Goal: Check status: Check status

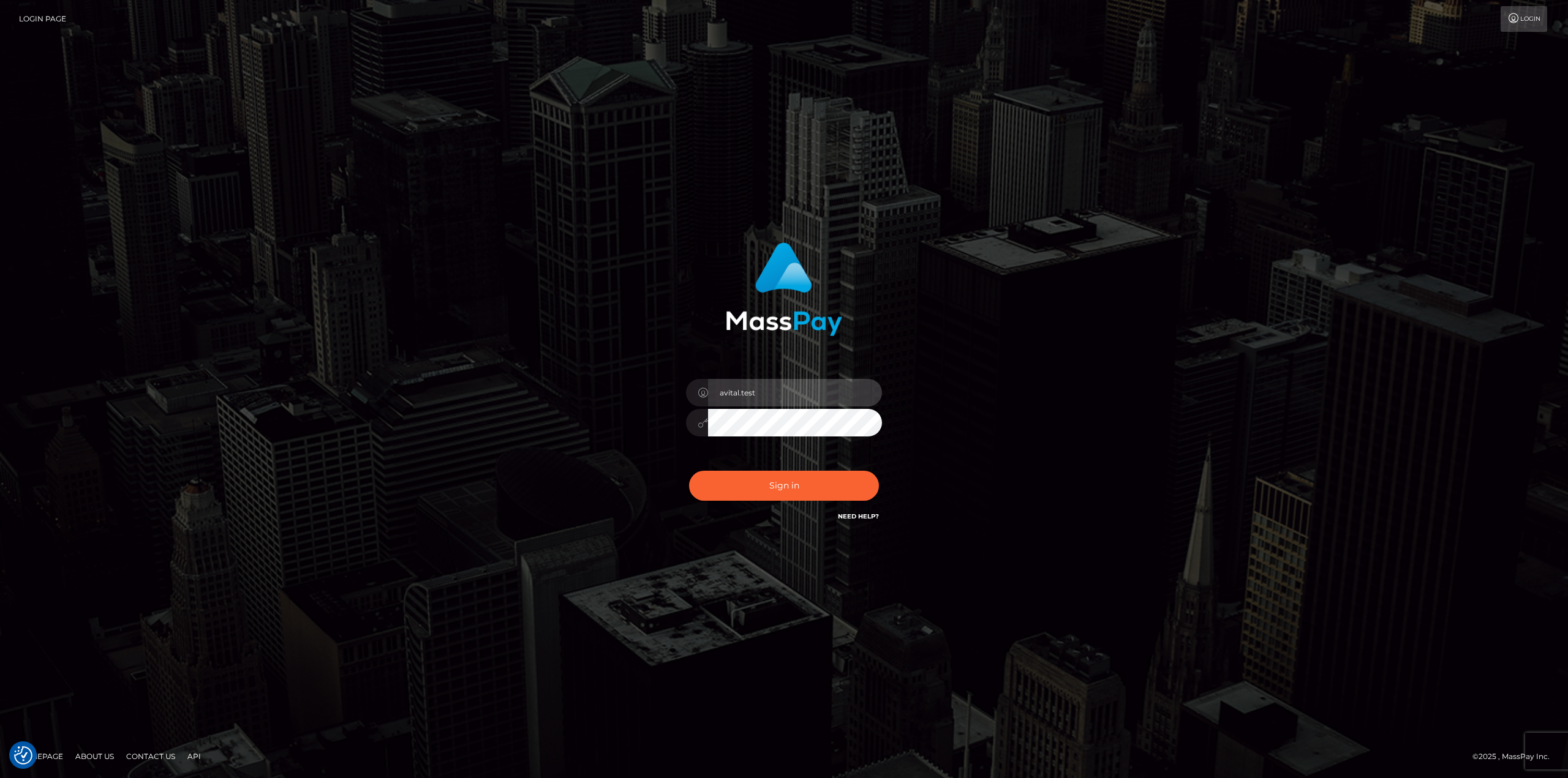
click at [857, 391] on input "avital.test" at bounding box center [794, 393] width 174 height 28
type input "avital.dev"
click at [794, 488] on button "Sign in" at bounding box center [784, 485] width 190 height 30
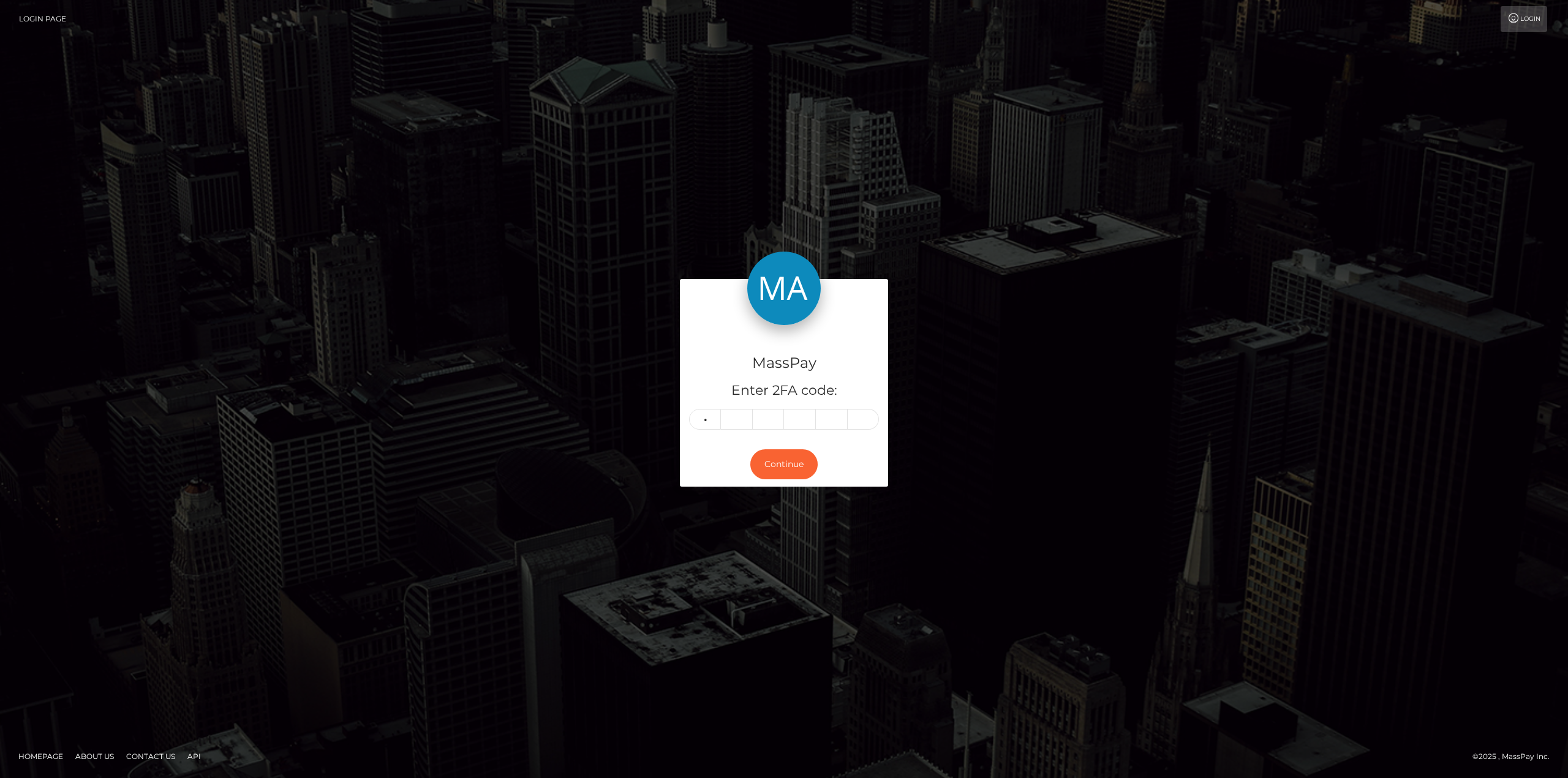
type input "8"
type input "3"
type input "7"
type input "2"
type input "7"
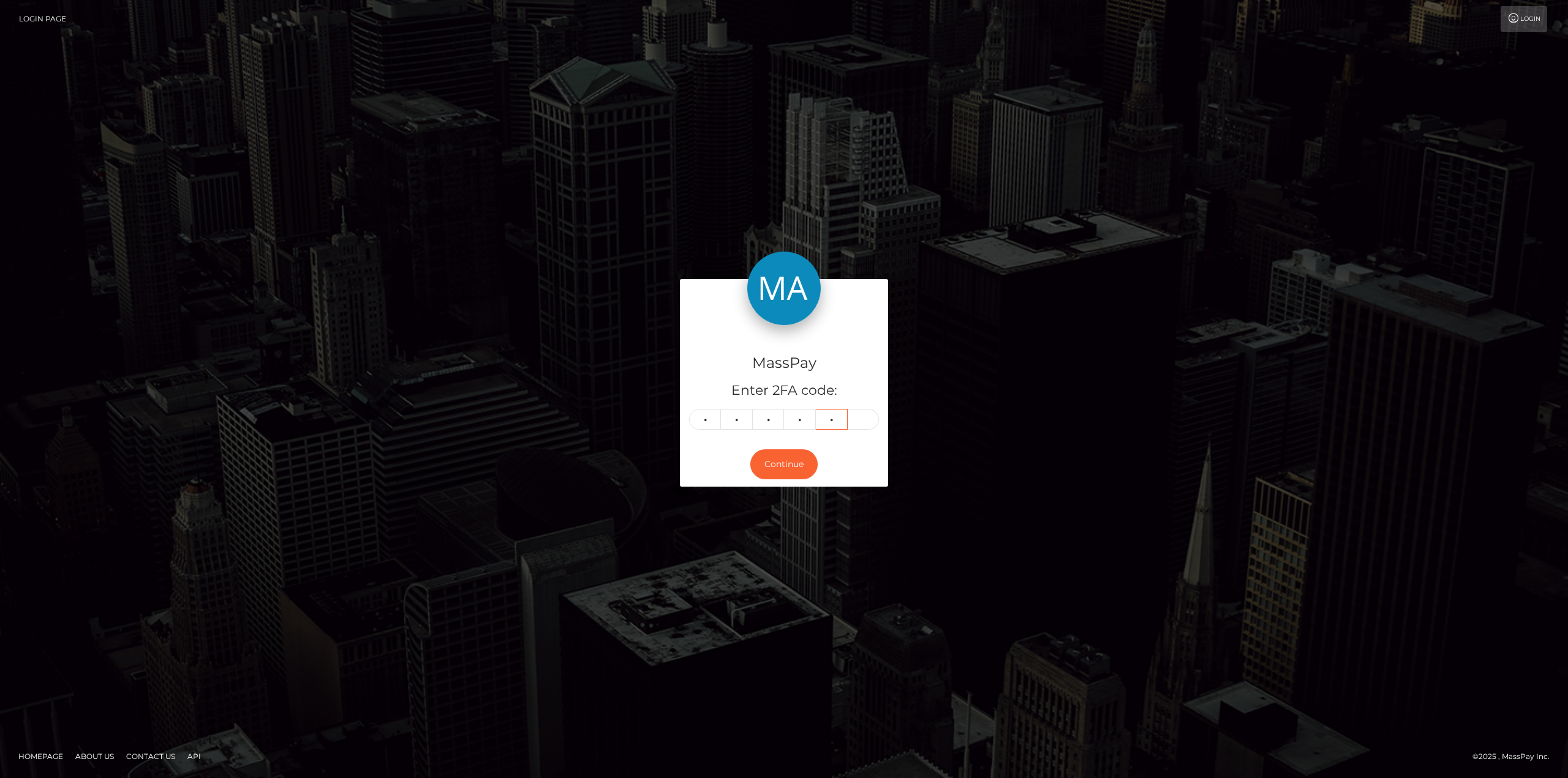
type input "3"
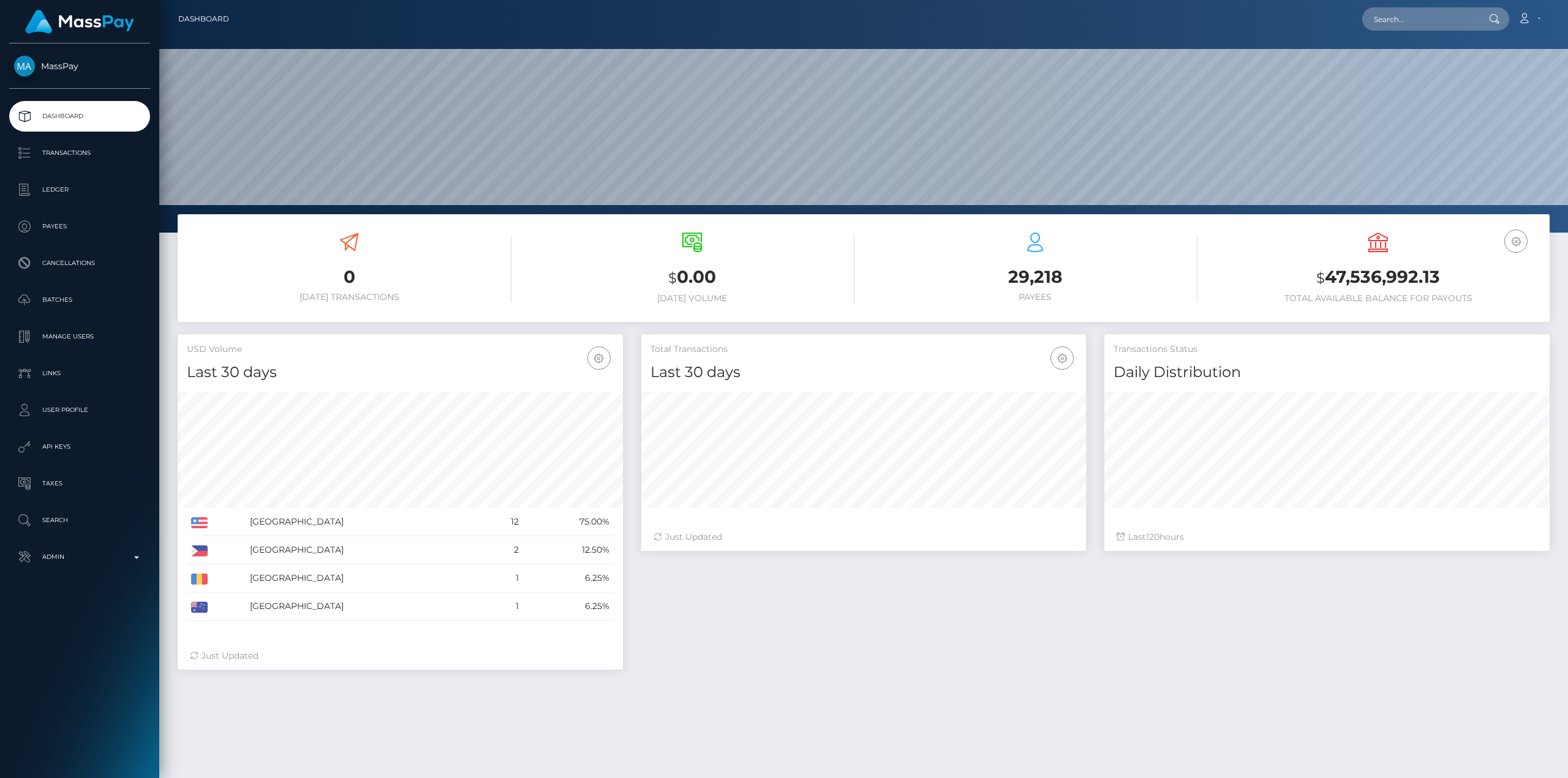
scroll to position [217, 445]
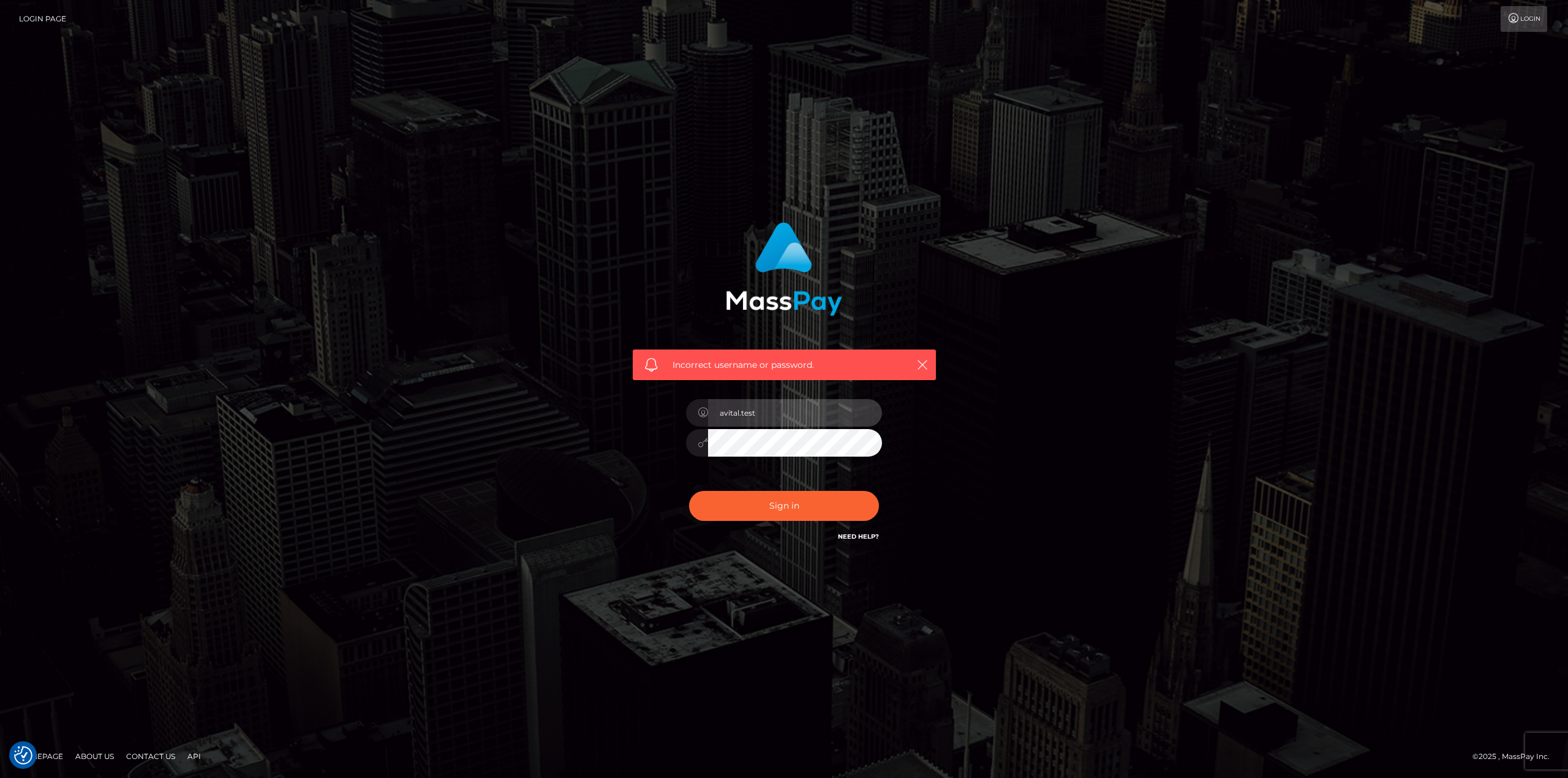
click at [859, 414] on input "avital.test" at bounding box center [794, 412] width 174 height 28
type input "avital.dev"
click at [780, 508] on button "Sign in" at bounding box center [784, 505] width 190 height 30
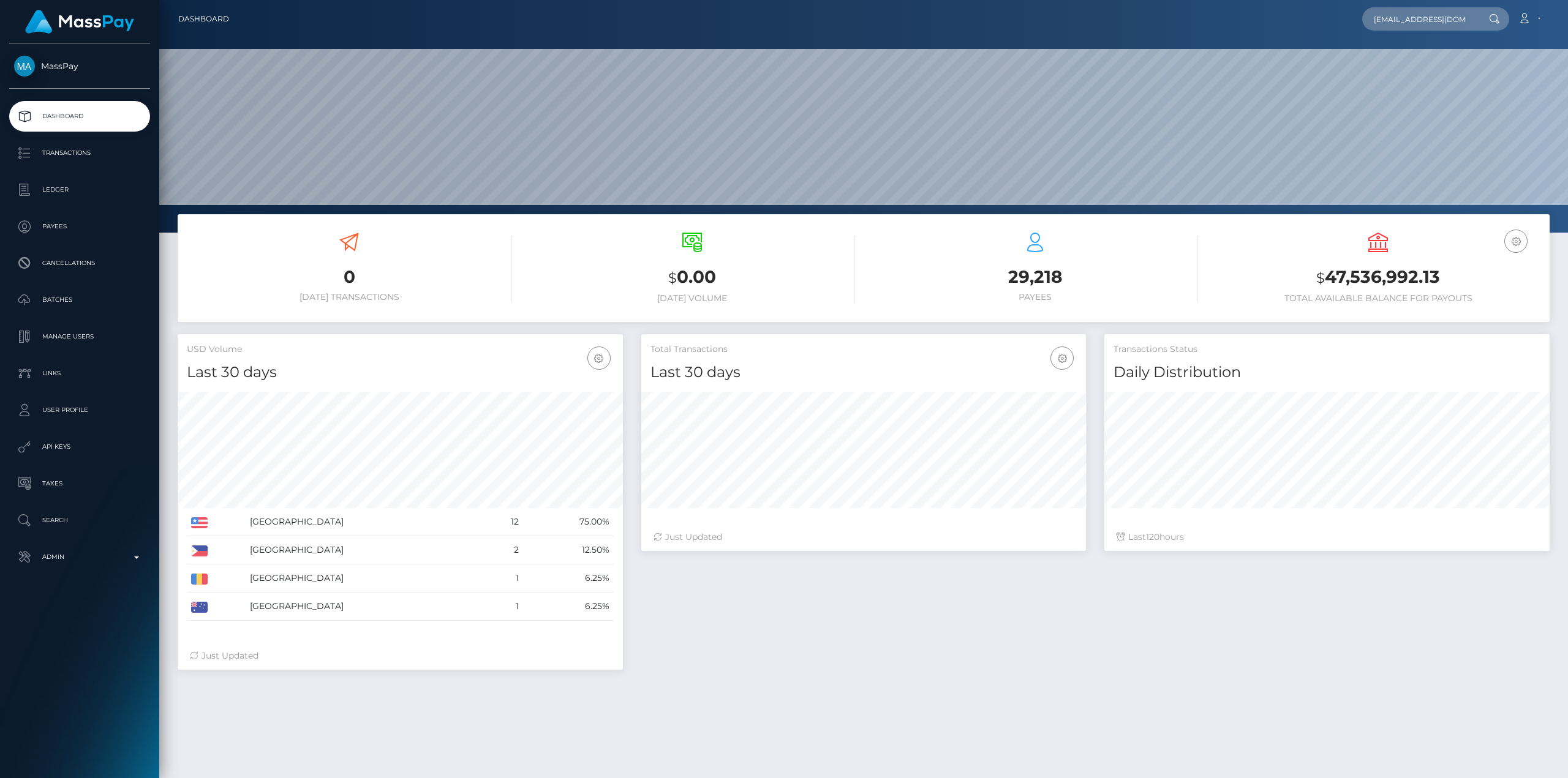
scroll to position [217, 445]
type input "[EMAIL_ADDRESS][DOMAIN_NAME]"
click at [1410, 62] on link "IG Flourish pty ltd" at bounding box center [1410, 63] width 98 height 23
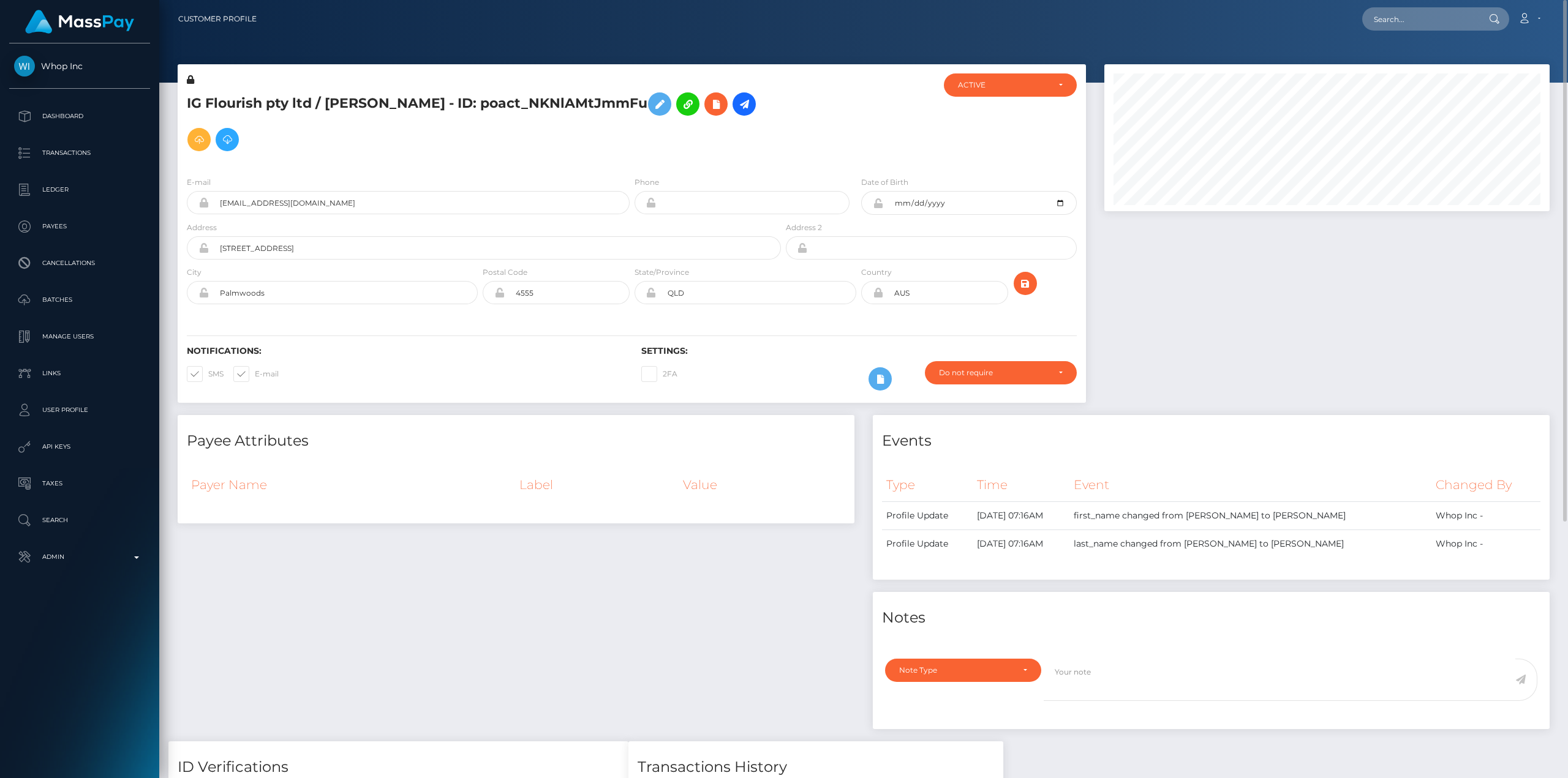
click at [544, 575] on div "Payee Attributes Payer Name Label Value" at bounding box center [516, 578] width 695 height 326
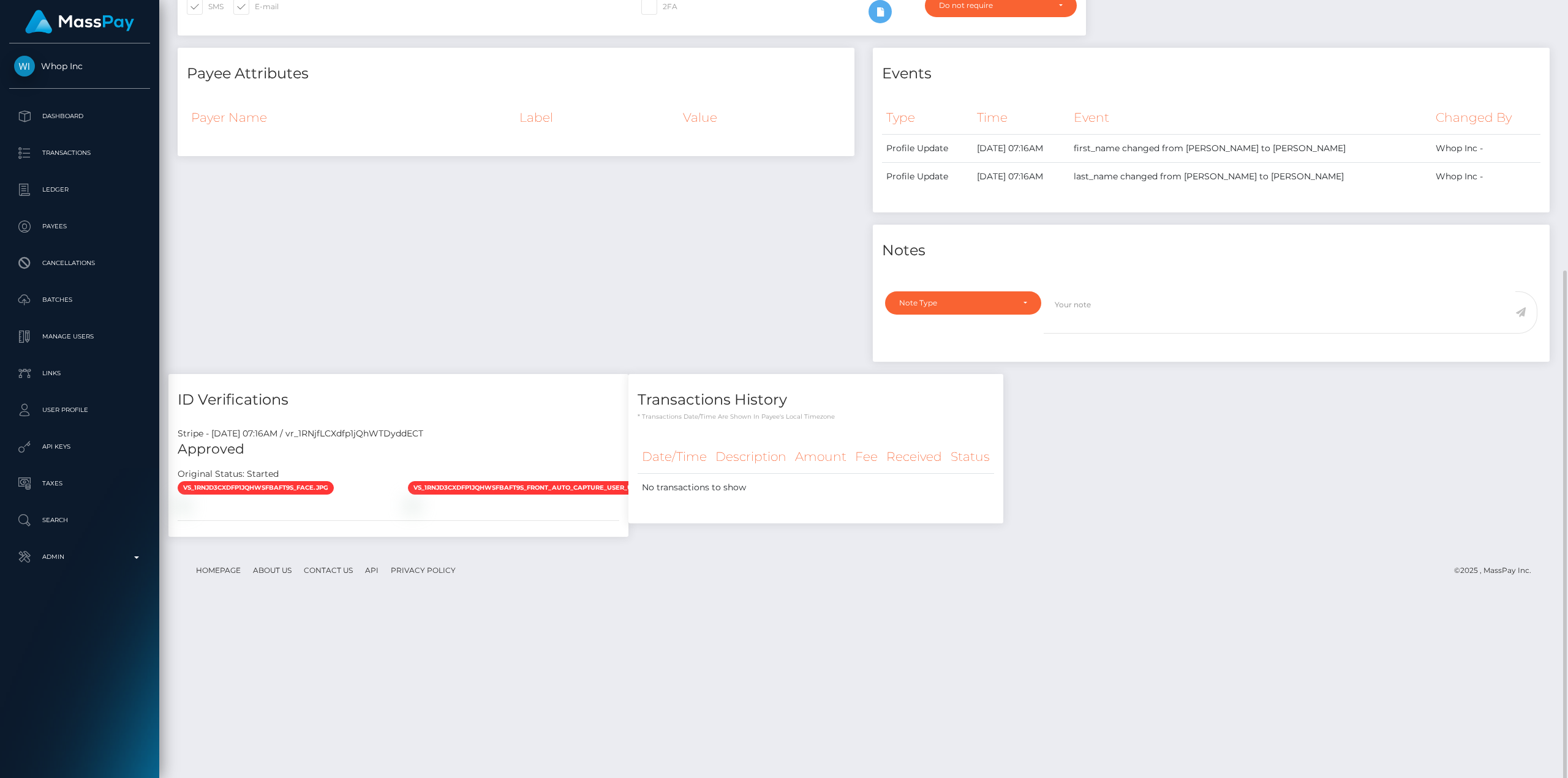
scroll to position [382, 0]
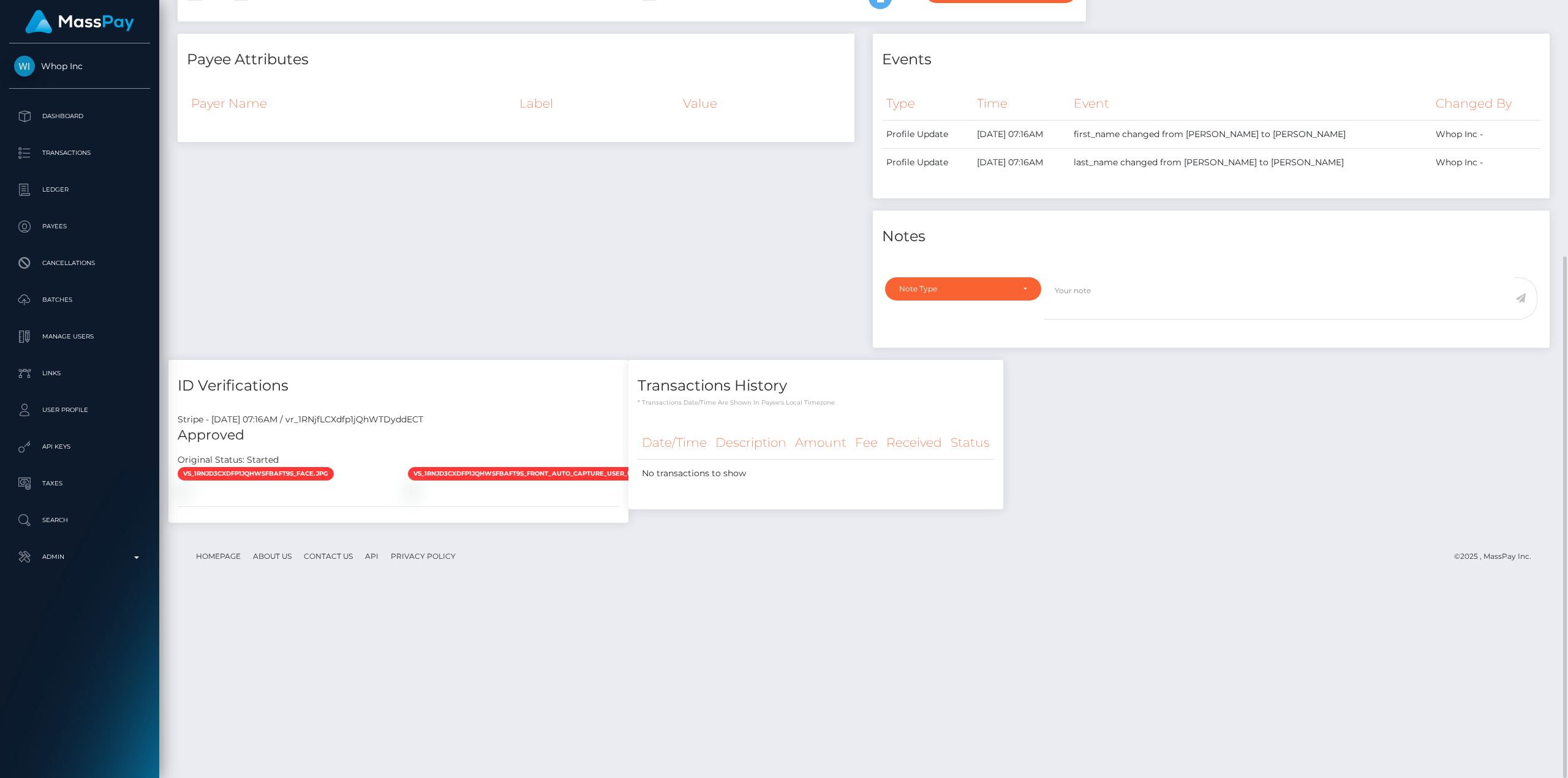
click at [1228, 536] on div "Payee Attributes Payer Name Label Value Notes" at bounding box center [863, 285] width 1390 height 502
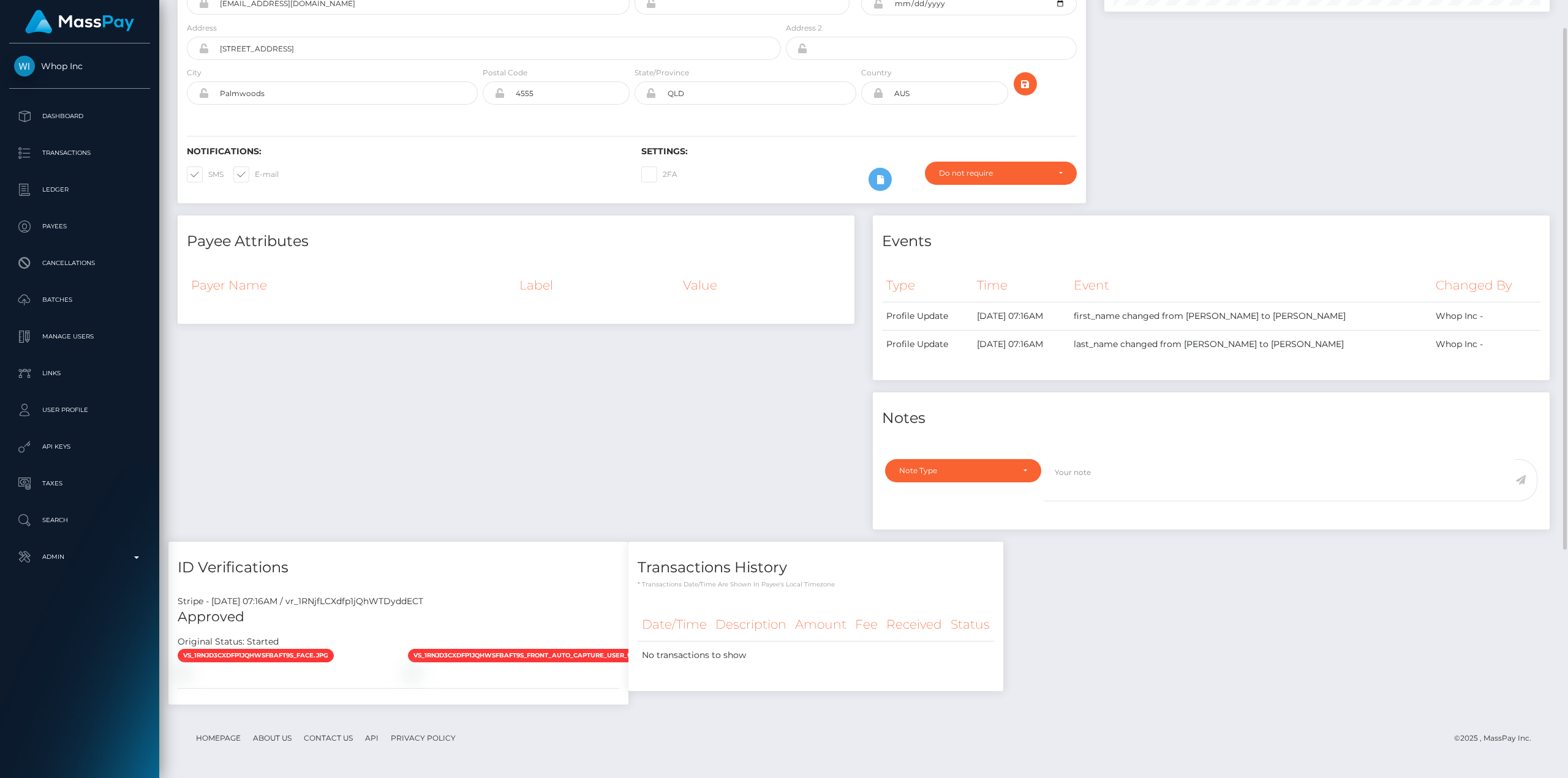
scroll to position [0, 0]
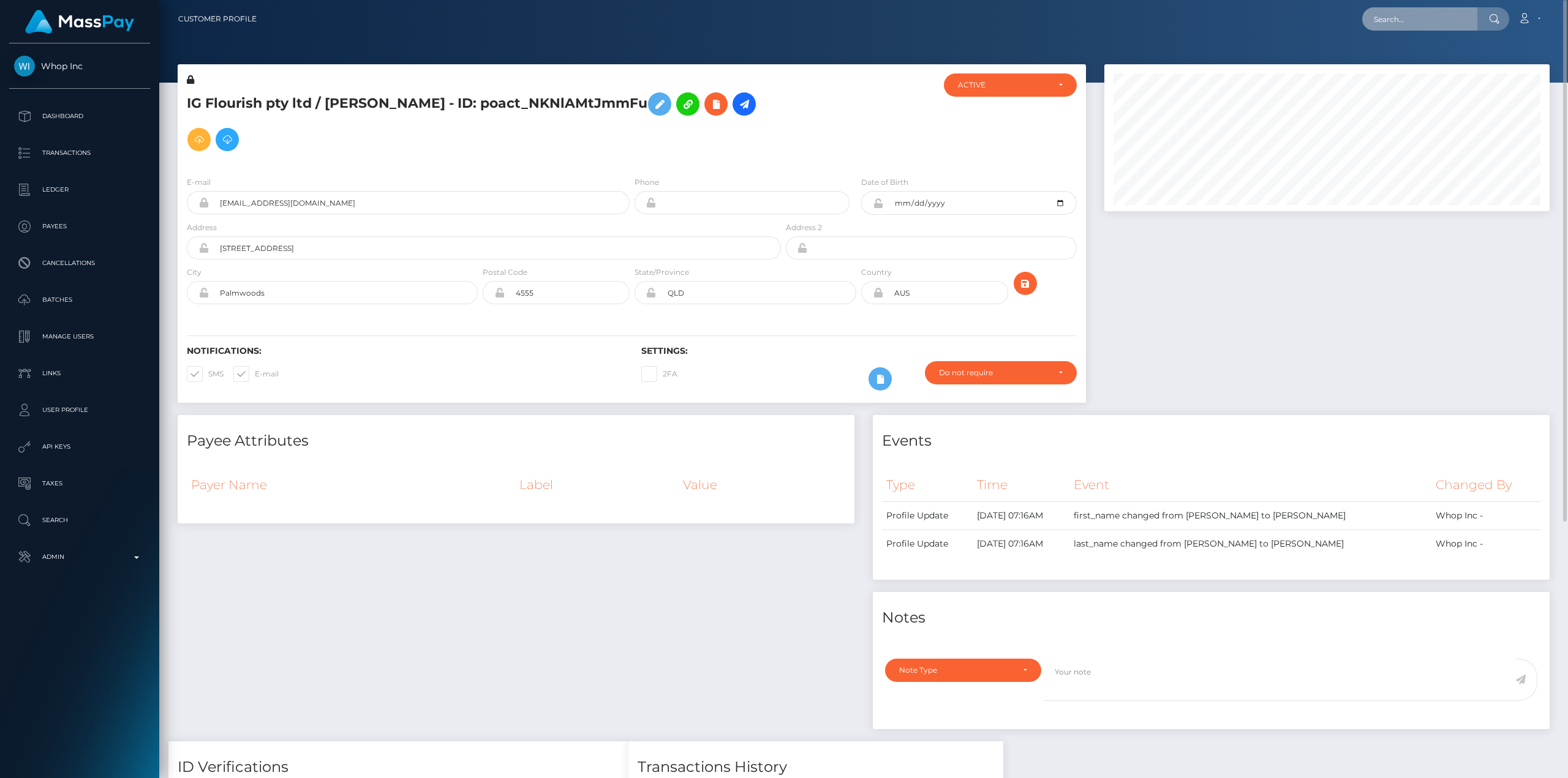
click at [1423, 23] on input "text" at bounding box center [1419, 19] width 115 height 23
paste input "pout_auMNqbxO5ecWn payout_2737ac63-a29e-11f0-bd75-060e06e9f077"
type input "auMNqbxO5ecWn payout_2737ac63-a29e-11f0-bd75-060e06e9f077"
click at [1388, 18] on input "text" at bounding box center [1419, 19] width 115 height 23
paste input "pout_auMNqbxO5ecWn"
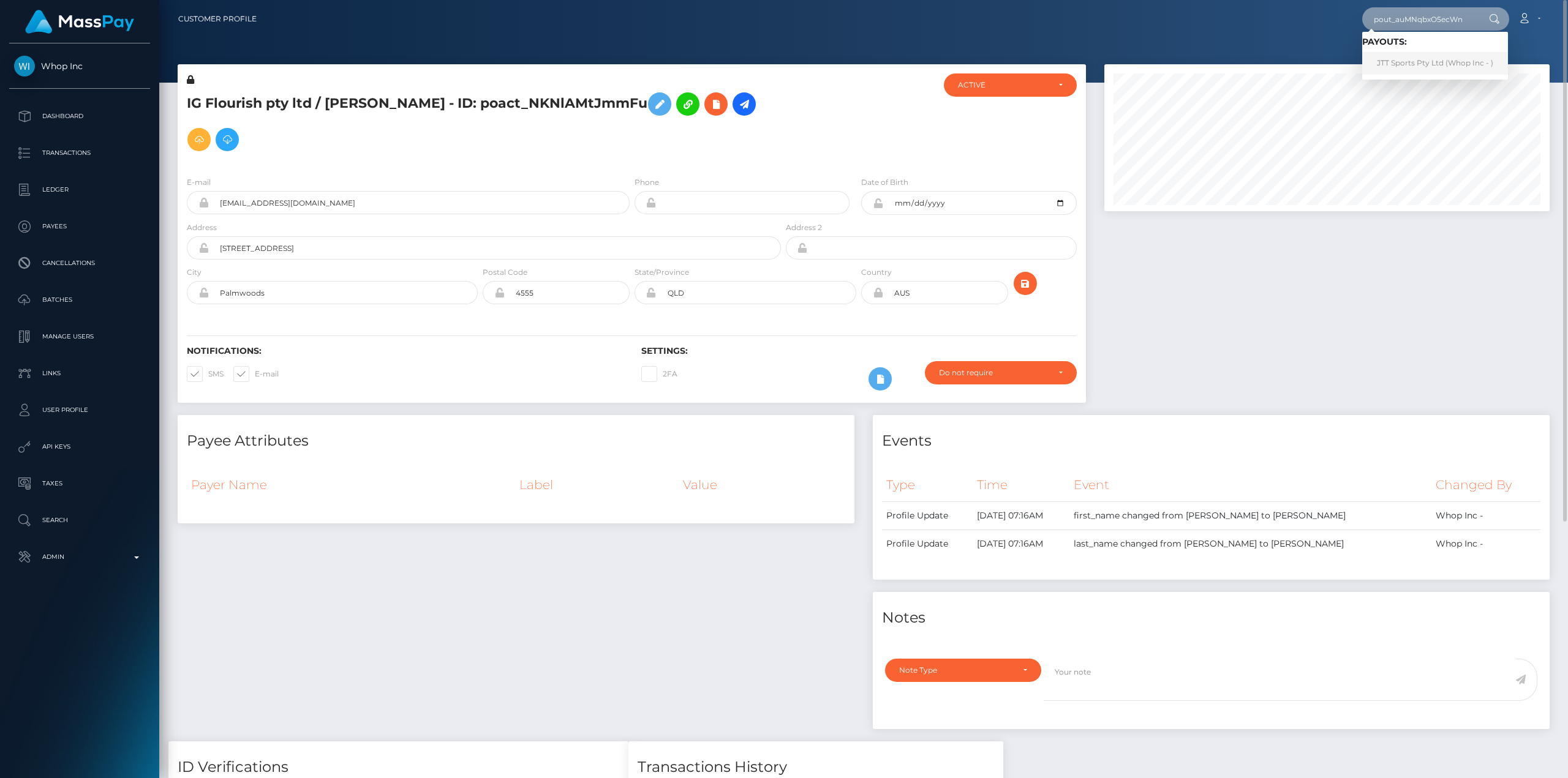
type input "pout_auMNqbxO5ecWn"
click at [1401, 63] on link "JTT Sports Pty Ltd (Whop Inc - )" at bounding box center [1435, 63] width 146 height 23
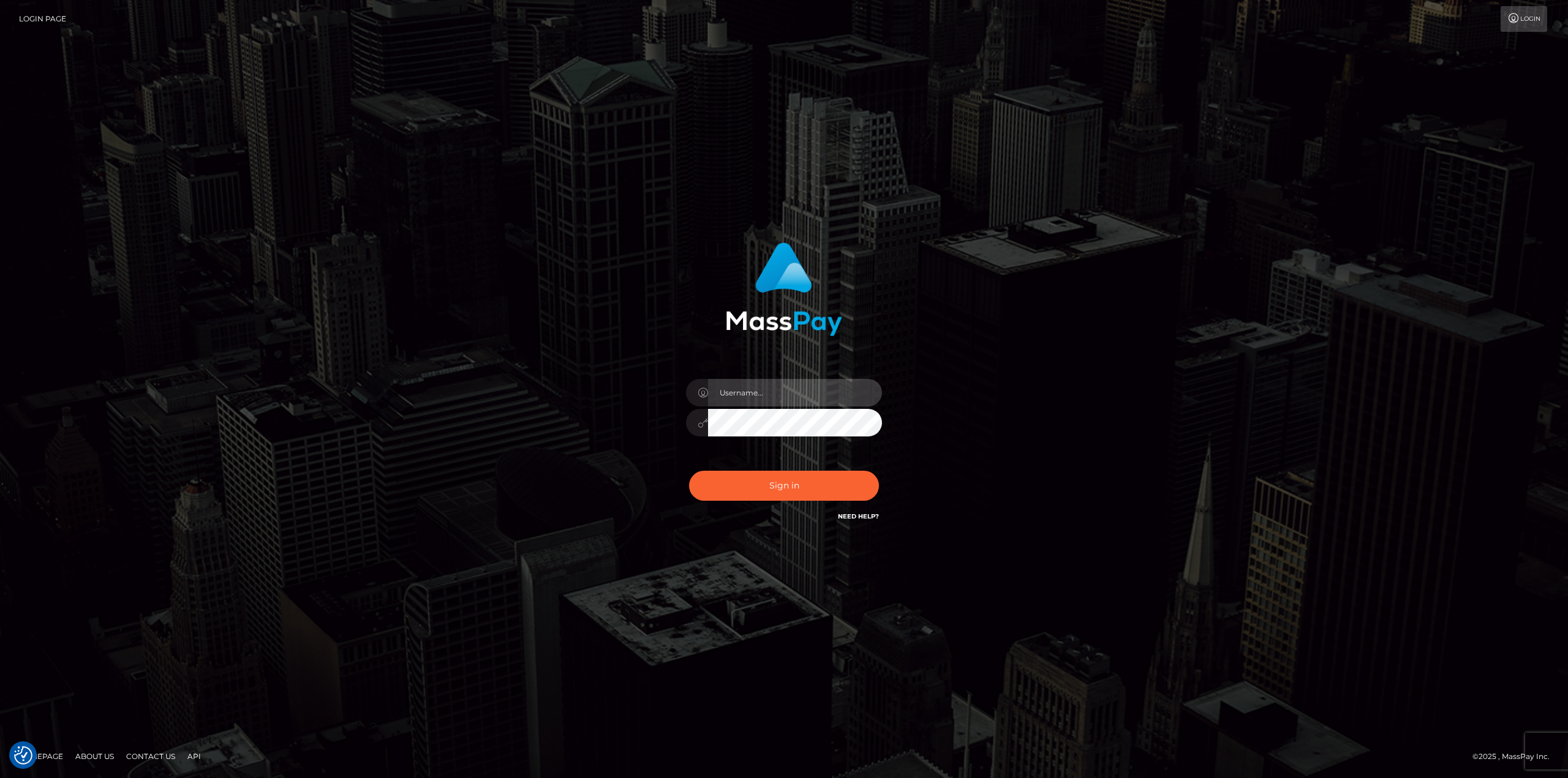
type input "avital.test"
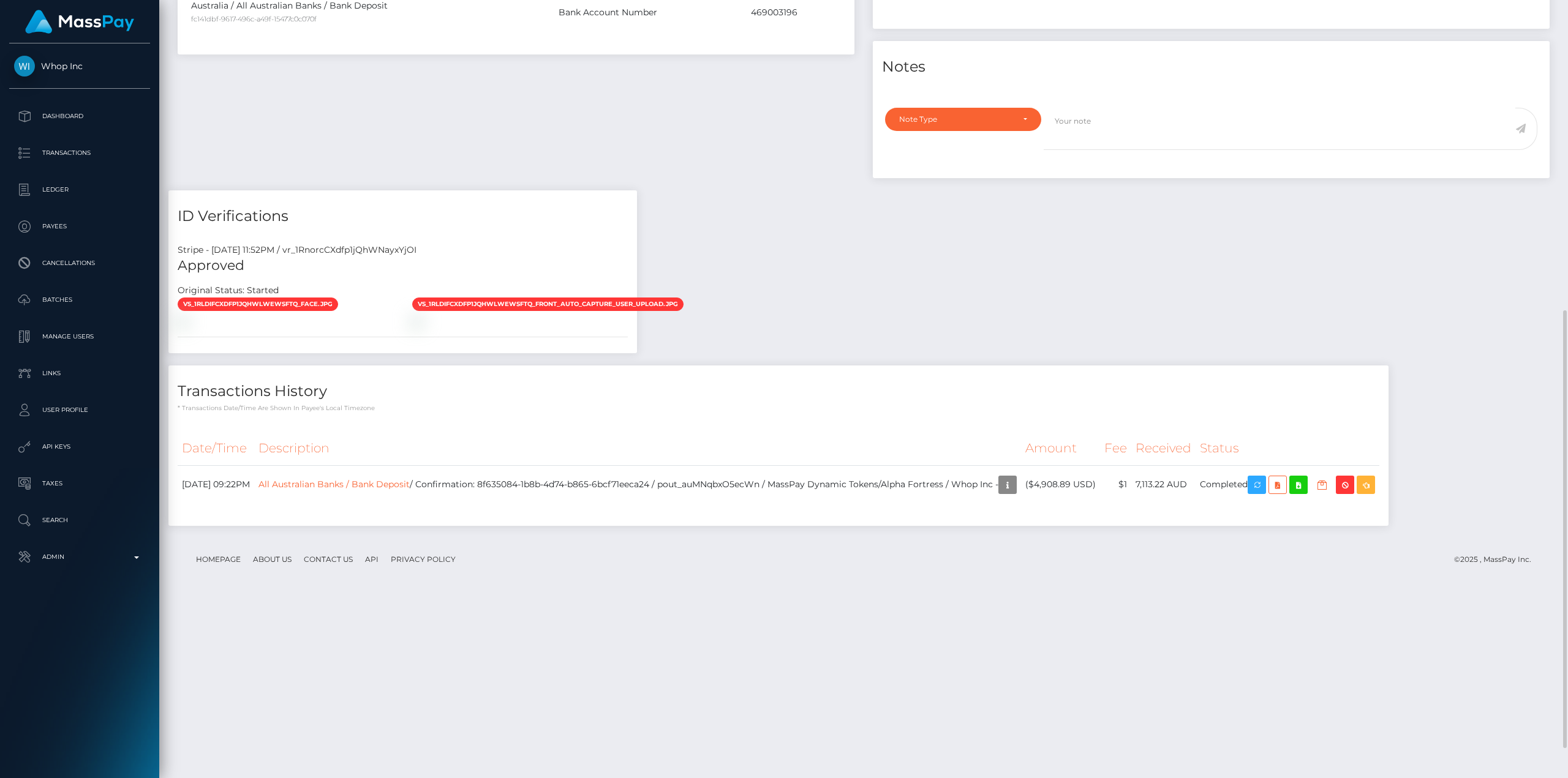
scroll to position [603, 0]
